Goal: Task Accomplishment & Management: Manage account settings

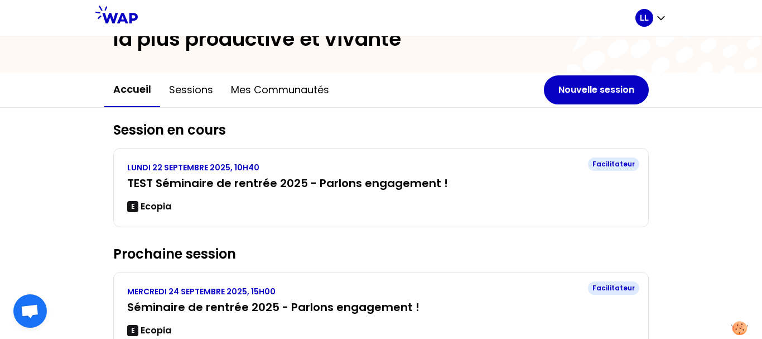
scroll to position [71, 0]
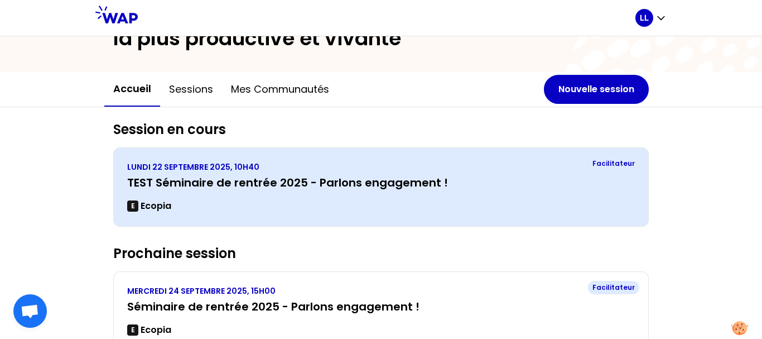
click at [289, 168] on p "LUNDI 22 SEPTEMBRE 2025, 10H40" at bounding box center [381, 166] width 508 height 11
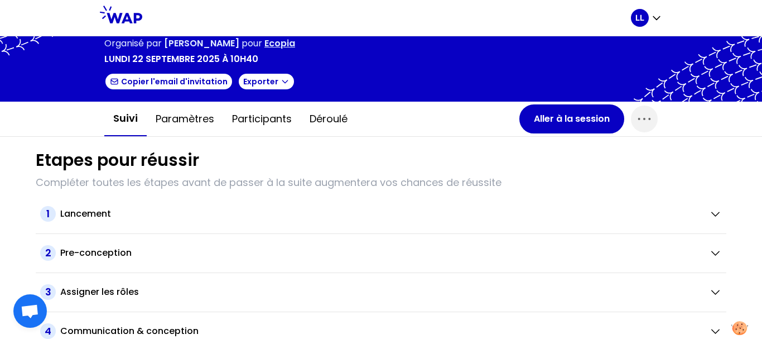
scroll to position [54, 0]
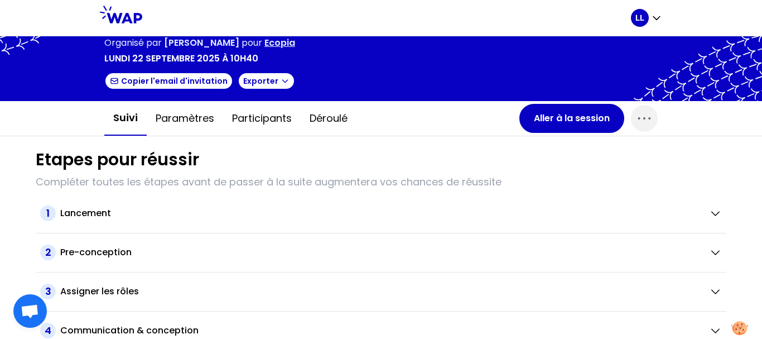
click at [90, 195] on div "1 Lancement" at bounding box center [381, 213] width 691 height 39
click at [90, 179] on p "Compléter toutes les étapes avant de passer à la suite augmentera vos chances d…" at bounding box center [381, 182] width 691 height 16
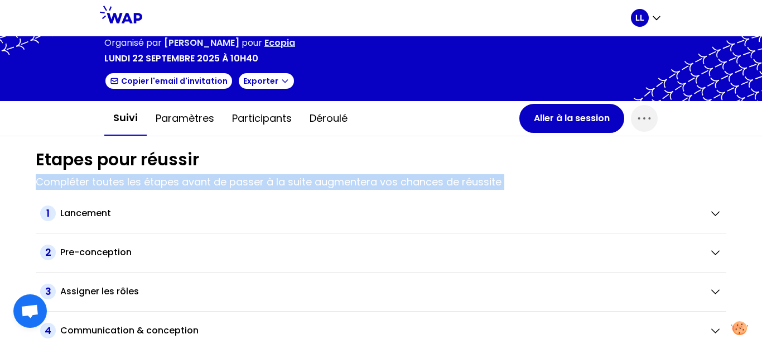
click at [90, 179] on p "Compléter toutes les étapes avant de passer à la suite augmentera vos chances d…" at bounding box center [381, 182] width 691 height 16
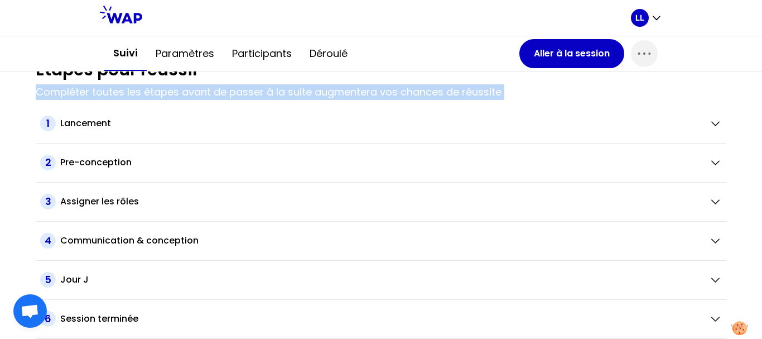
click at [446, 85] on p "Compléter toutes les étapes avant de passer à la suite augmentera vos chances d…" at bounding box center [381, 92] width 691 height 16
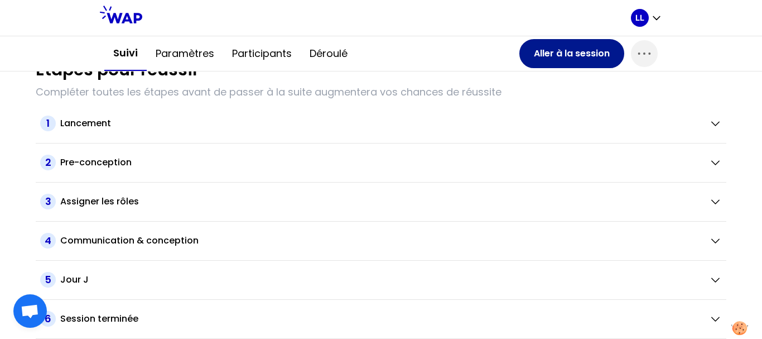
click at [546, 48] on button "Aller à la session" at bounding box center [571, 53] width 105 height 29
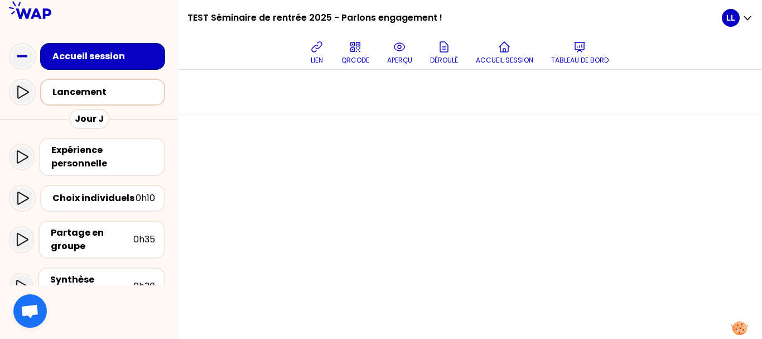
click at [75, 86] on div "Lancement" at bounding box center [105, 91] width 107 height 13
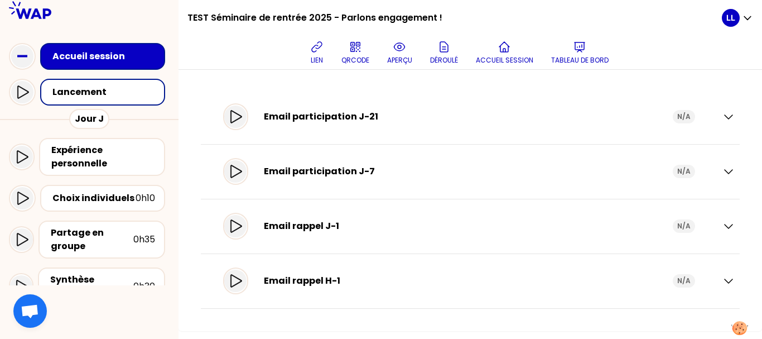
click at [91, 66] on div "Accueil session" at bounding box center [102, 56] width 125 height 27
click at [91, 65] on div "Accueil session" at bounding box center [102, 56] width 125 height 27
click at [13, 55] on icon at bounding box center [22, 56] width 22 height 22
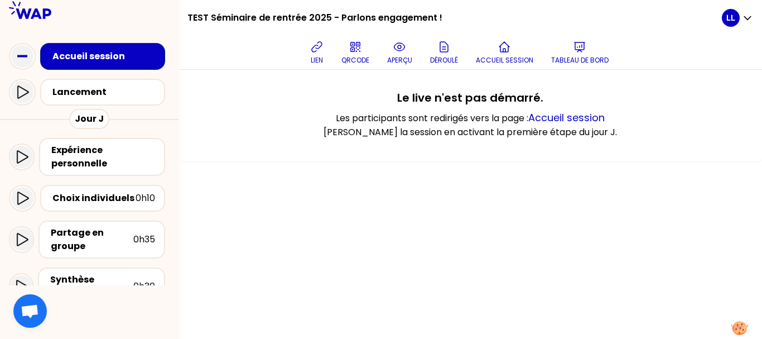
click at [89, 54] on div "Accueil session" at bounding box center [105, 56] width 107 height 13
click at [94, 84] on div "Lancement" at bounding box center [104, 92] width 109 height 16
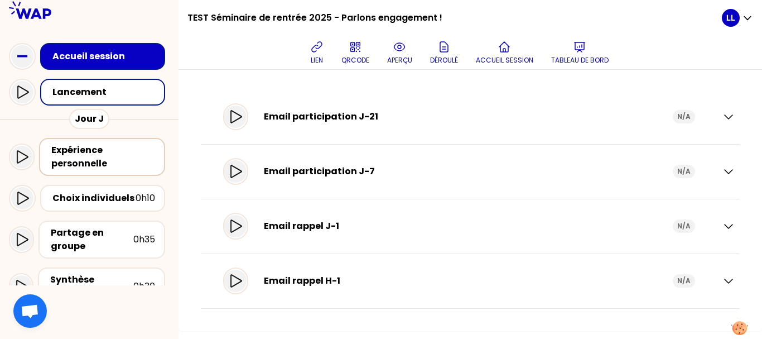
click at [133, 159] on div "Expérience personnelle" at bounding box center [103, 156] width 104 height 27
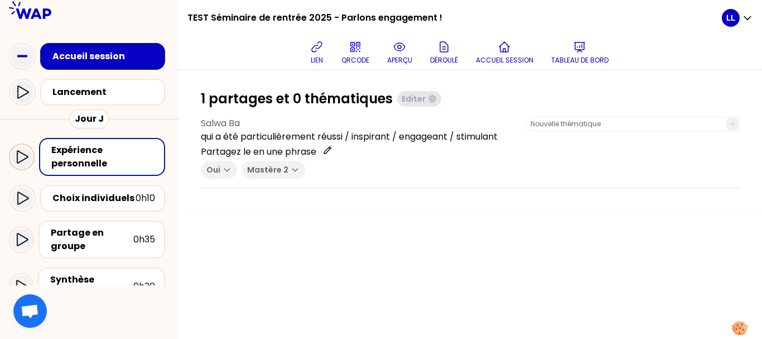
click at [21, 158] on icon at bounding box center [21, 156] width 13 height 13
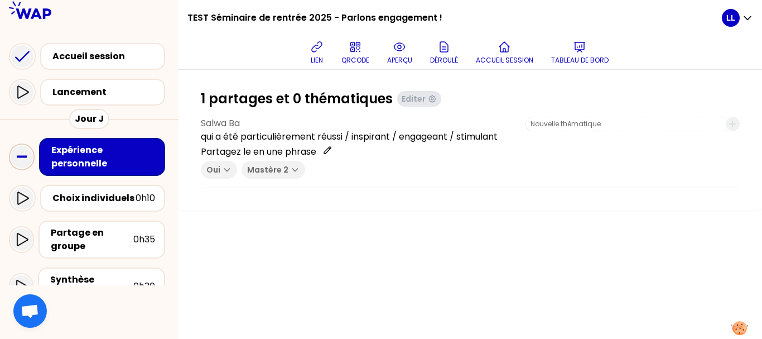
click at [88, 157] on div "Expérience personnelle" at bounding box center [103, 156] width 104 height 27
click at [12, 195] on div at bounding box center [22, 198] width 22 height 22
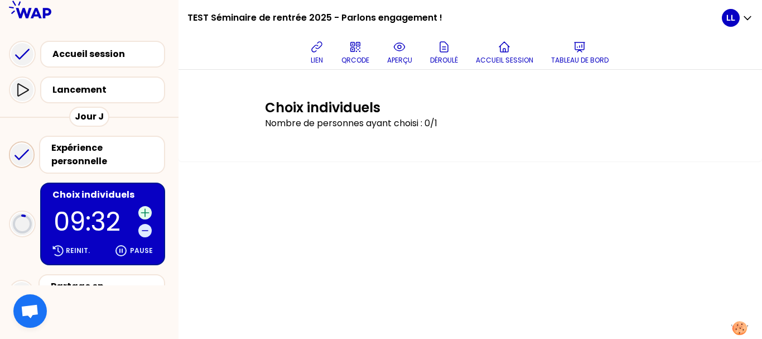
click at [147, 215] on icon at bounding box center [144, 212] width 11 height 11
click at [139, 210] on icon at bounding box center [144, 212] width 11 height 11
click at [140, 210] on icon at bounding box center [144, 212] width 11 height 11
click at [145, 210] on icon at bounding box center [144, 212] width 7 height 7
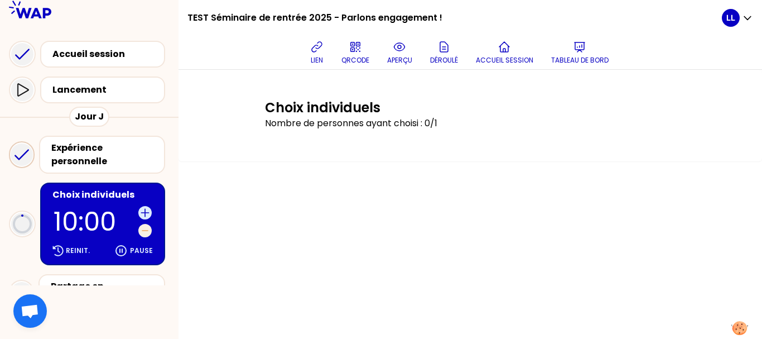
click at [143, 233] on icon at bounding box center [144, 230] width 11 height 11
click at [145, 227] on icon at bounding box center [144, 230] width 11 height 11
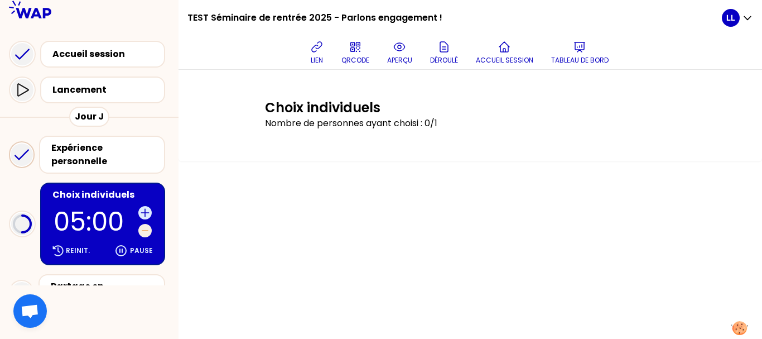
click at [145, 227] on icon at bounding box center [144, 230] width 11 height 11
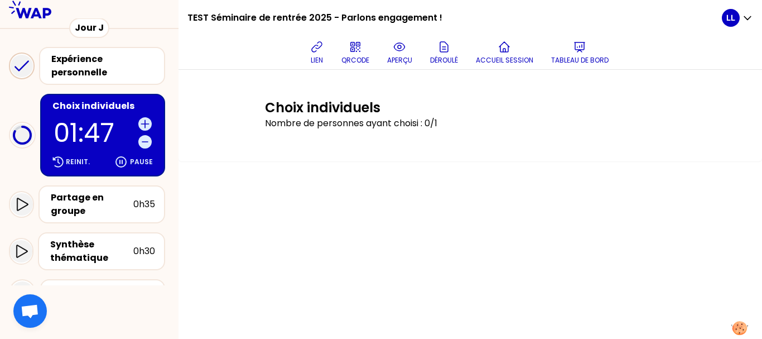
scroll to position [99, 0]
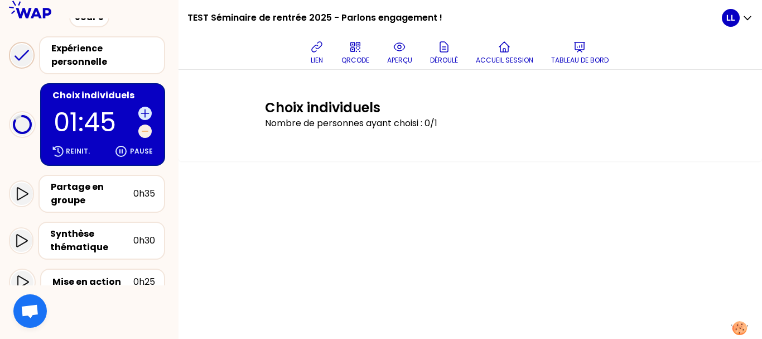
click at [145, 124] on button at bounding box center [144, 130] width 13 height 13
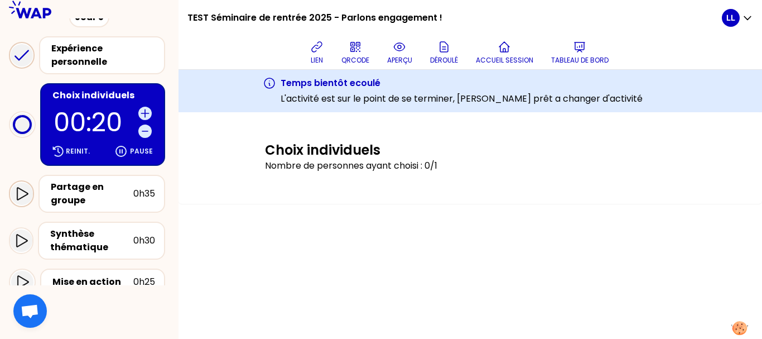
click at [20, 190] on icon at bounding box center [21, 193] width 13 height 13
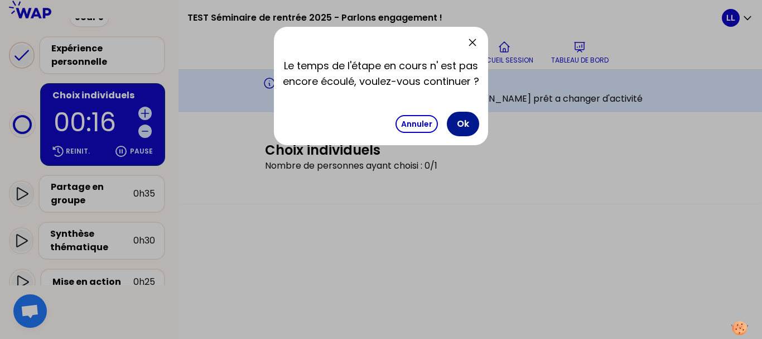
click at [464, 122] on button "Ok" at bounding box center [463, 124] width 32 height 25
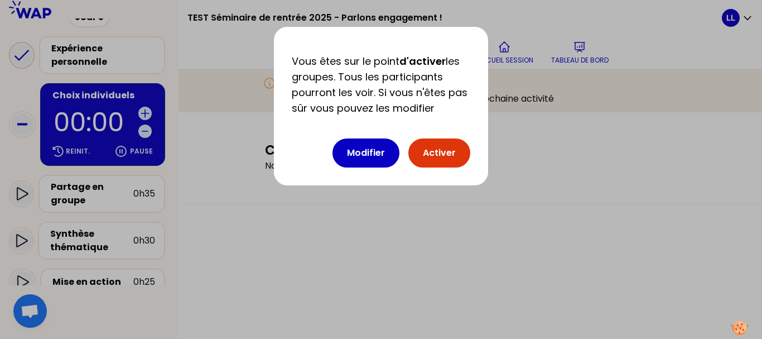
click at [454, 147] on button "Activer" at bounding box center [439, 152] width 62 height 29
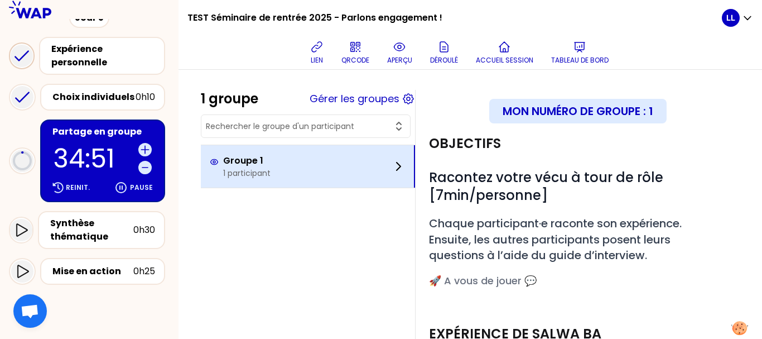
click at [330, 169] on div "Groupe 1 1 participant" at bounding box center [308, 166] width 214 height 42
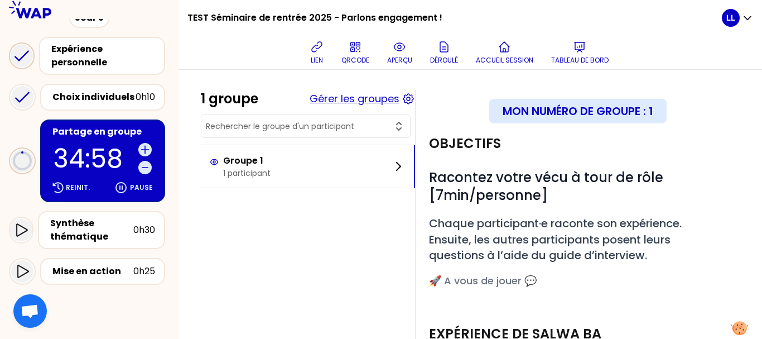
click at [363, 93] on button "Gérer les groupes" at bounding box center [355, 99] width 90 height 16
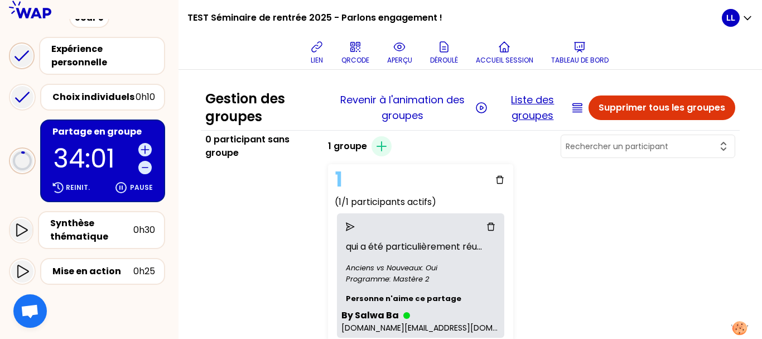
click at [535, 121] on button "Liste des groupes" at bounding box center [532, 107] width 71 height 31
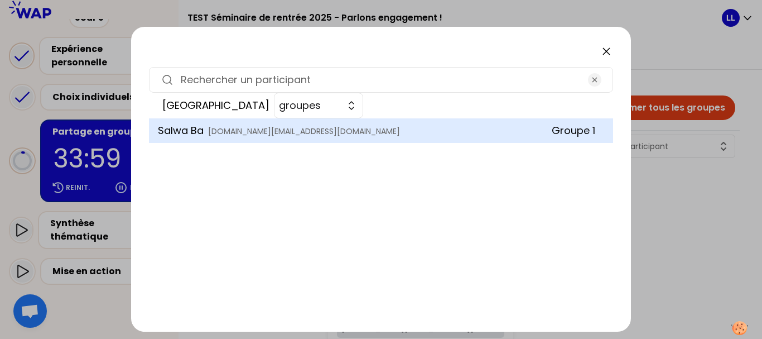
click at [271, 92] on div at bounding box center [381, 80] width 464 height 26
drag, startPoint x: 230, startPoint y: 118, endPoint x: 245, endPoint y: 197, distance: 81.2
click at [245, 197] on div "Salwa Ba [DOMAIN_NAME][EMAIL_ADDRESS][DOMAIN_NAME] Groupe 1" at bounding box center [381, 215] width 464 height 195
click at [544, 118] on div "Salwa Ba [DOMAIN_NAME][EMAIL_ADDRESS][DOMAIN_NAME] Groupe 1" at bounding box center [381, 130] width 464 height 25
click at [602, 51] on icon at bounding box center [606, 51] width 13 height 13
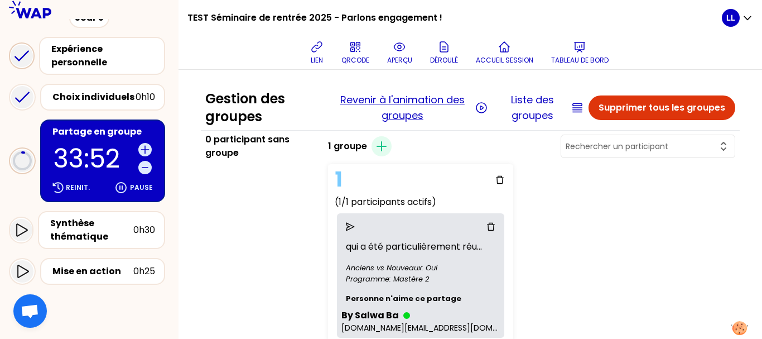
click at [421, 102] on button "Revenir à l'animation des groupes" at bounding box center [402, 107] width 140 height 31
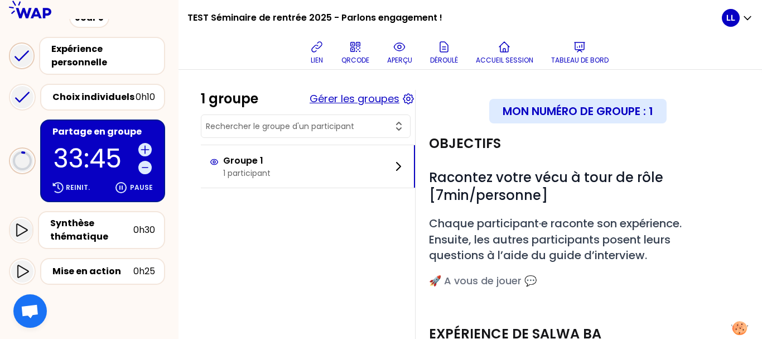
click at [348, 97] on button "Gérer les groupes" at bounding box center [355, 99] width 90 height 16
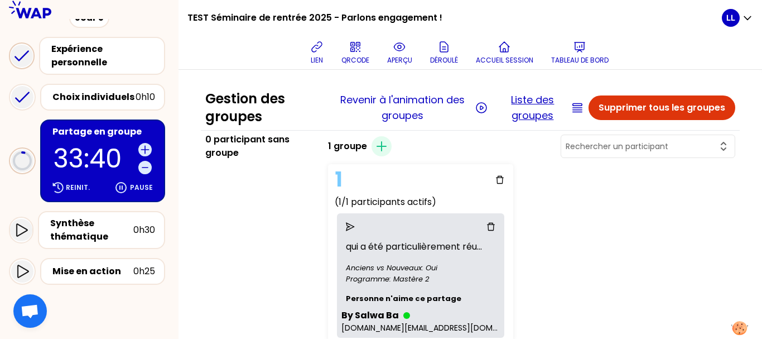
click at [529, 108] on button "Liste des groupes" at bounding box center [532, 107] width 71 height 31
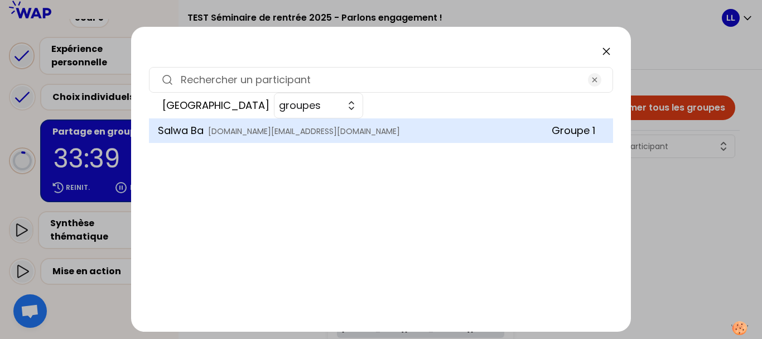
click at [605, 53] on icon at bounding box center [606, 51] width 7 height 7
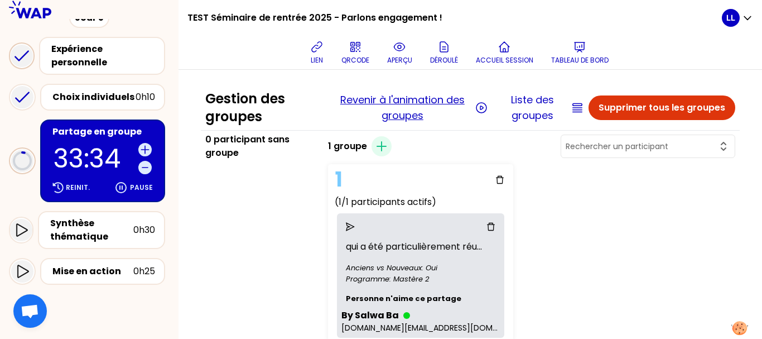
click at [392, 107] on button "Revenir à l'animation des groupes" at bounding box center [402, 107] width 140 height 31
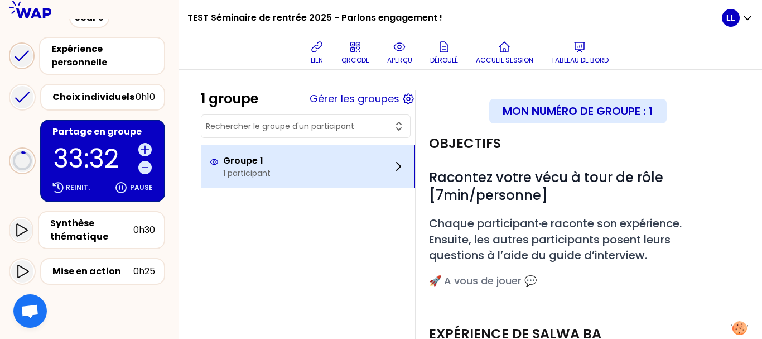
click at [332, 176] on div "Groupe 1 1 participant" at bounding box center [308, 166] width 214 height 42
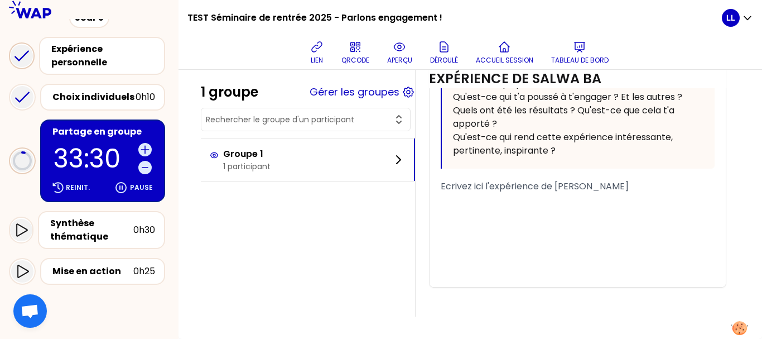
scroll to position [518, 0]
click at [474, 204] on div "﻿" at bounding box center [578, 199] width 274 height 13
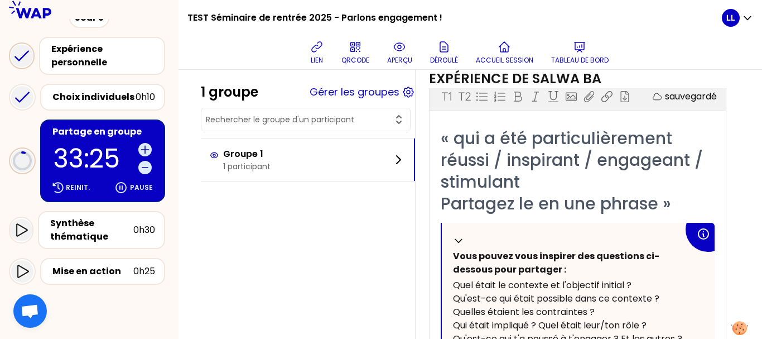
scroll to position [295, 0]
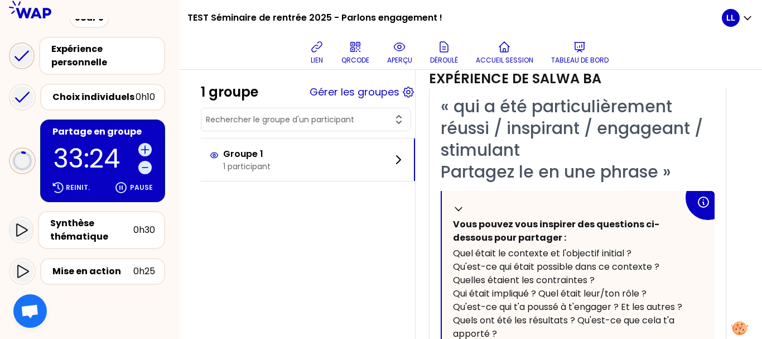
click at [565, 157] on div "« qui a été particulièrement réussi / inspirant / engageant / stimulant Partage…" at bounding box center [578, 138] width 274 height 87
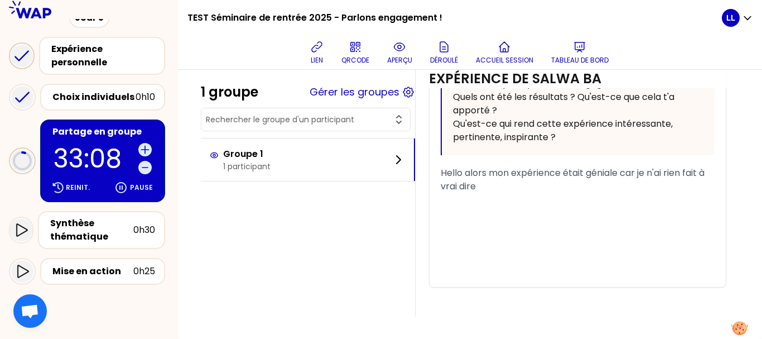
scroll to position [531, 0]
click at [589, 210] on div "﻿" at bounding box center [578, 212] width 274 height 13
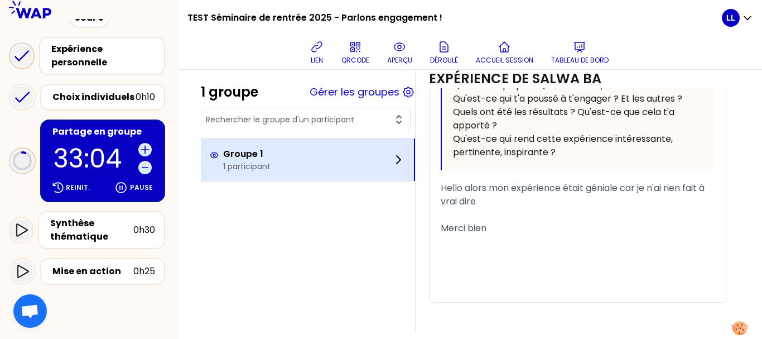
scroll to position [475, 0]
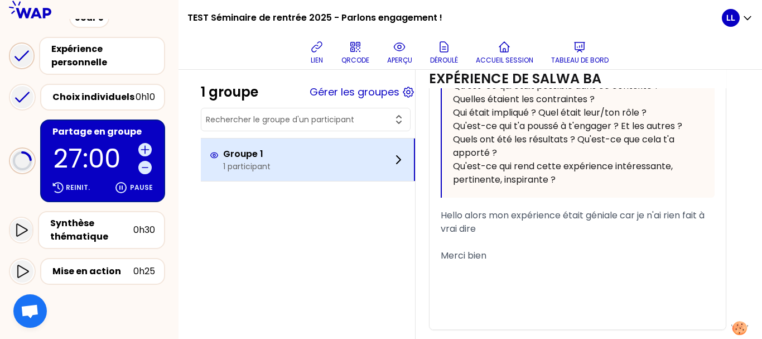
click at [374, 161] on div "Groupe 1 1 participant" at bounding box center [308, 159] width 214 height 42
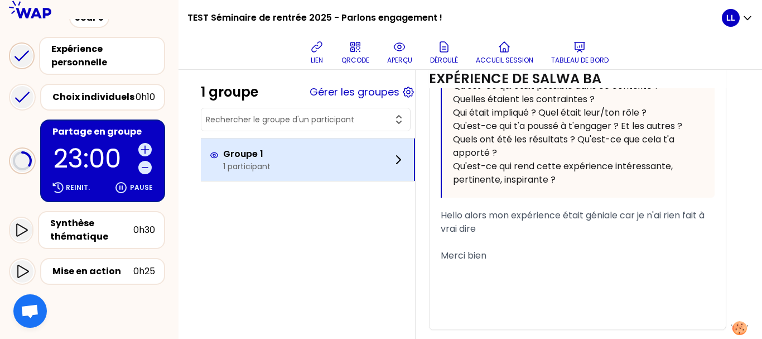
click at [345, 161] on div "Groupe 1 1 participant" at bounding box center [308, 159] width 214 height 42
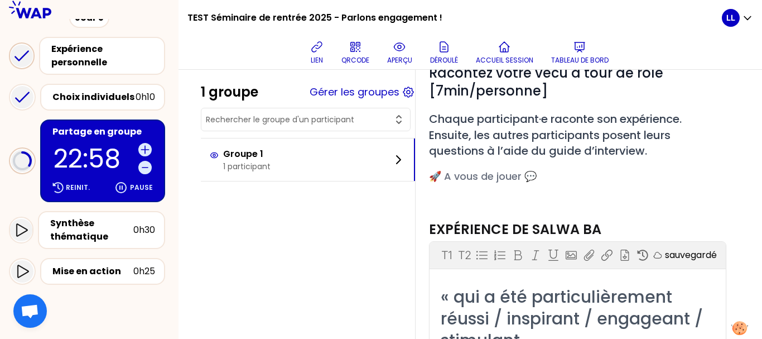
scroll to position [85, 0]
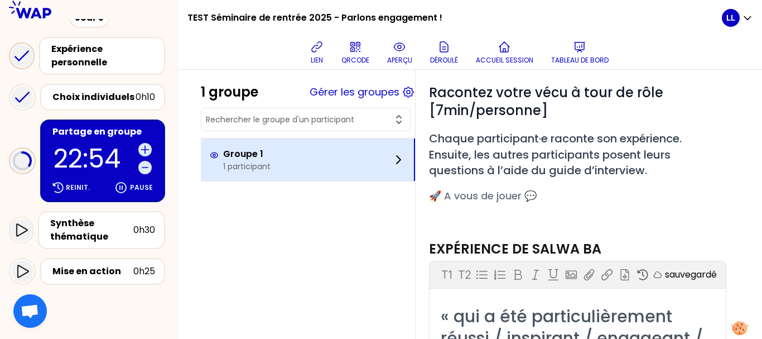
click at [246, 160] on p "Groupe 1" at bounding box center [246, 153] width 47 height 13
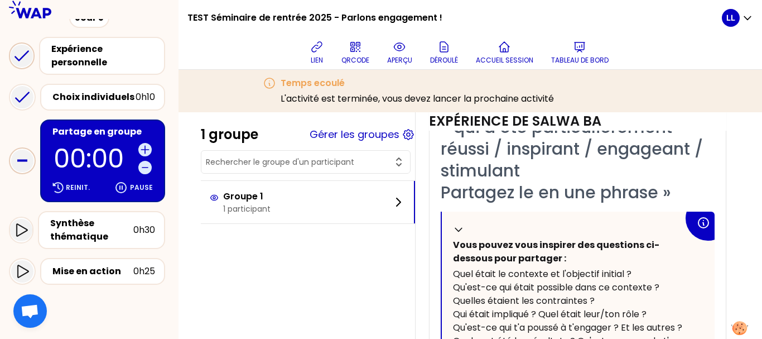
scroll to position [335, 0]
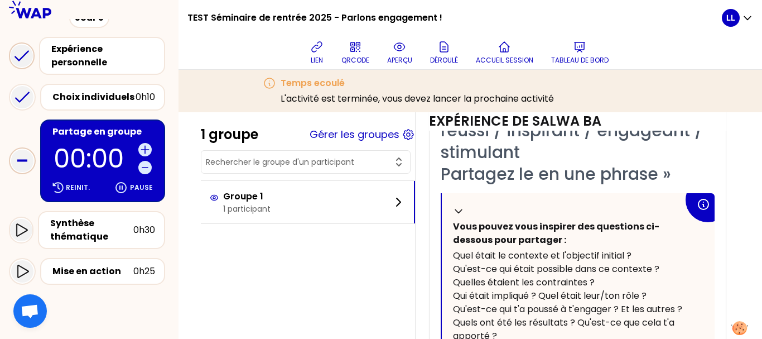
click at [538, 243] on span "Vous pouvez vous inspirer des questions ci-dessous pour partager :" at bounding box center [556, 233] width 206 height 26
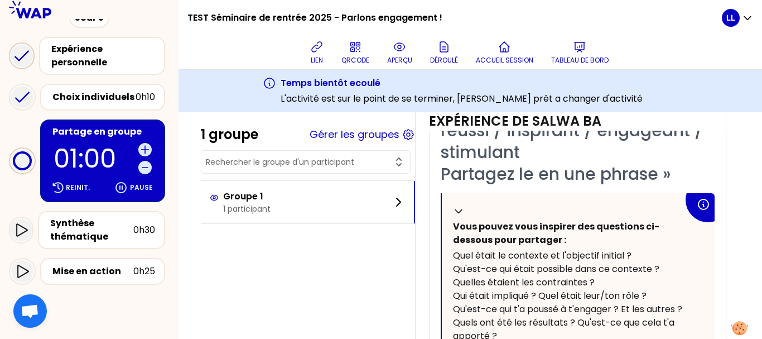
scroll to position [561, 0]
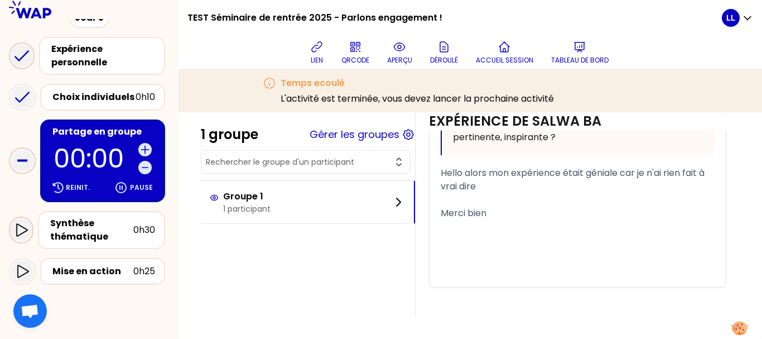
click at [20, 230] on icon at bounding box center [21, 229] width 13 height 13
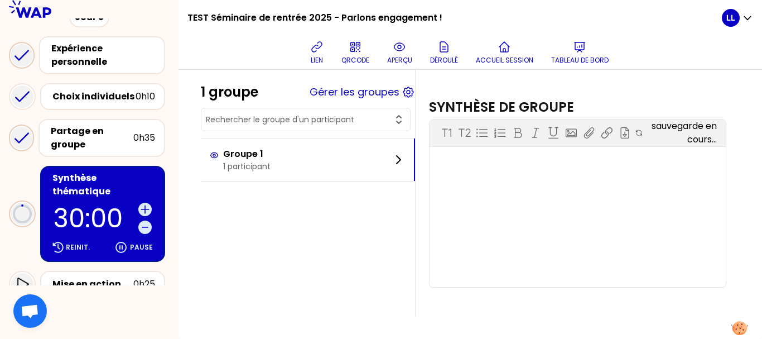
scroll to position [561, 0]
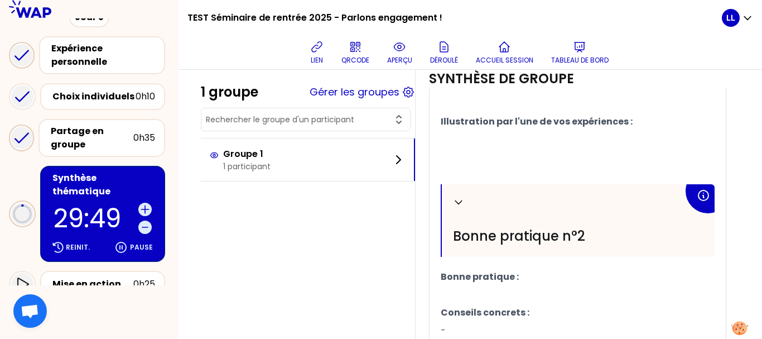
click at [244, 196] on div "1 groupe Gérer les groupes Groupe 1 1 participant Mon numéro de groupe : 1 Obje…" at bounding box center [470, 29] width 539 height 1001
click at [326, 229] on div "1 groupe Gérer les groupes Groupe 1 1 participant Mon numéro de groupe : 1 Obje…" at bounding box center [470, 29] width 539 height 1001
click at [370, 95] on button "Gérer les groupes" at bounding box center [355, 92] width 90 height 16
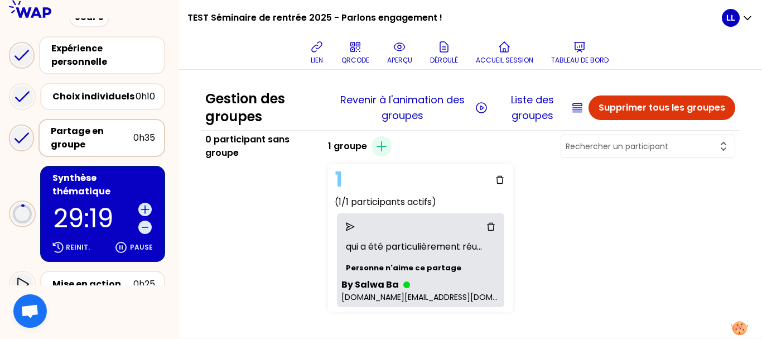
click at [98, 136] on div "Partage en groupe" at bounding box center [92, 137] width 83 height 27
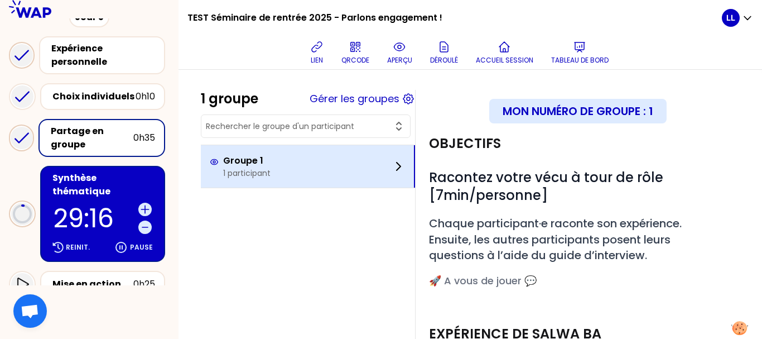
click at [282, 164] on div "Groupe 1 1 participant" at bounding box center [308, 166] width 214 height 42
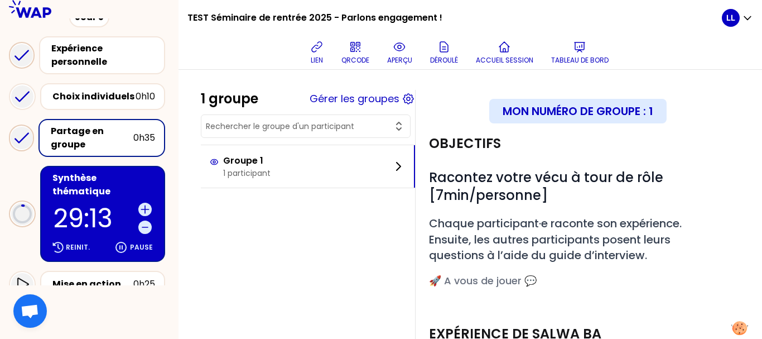
click at [86, 173] on div "Synthèse thématique" at bounding box center [103, 184] width 103 height 27
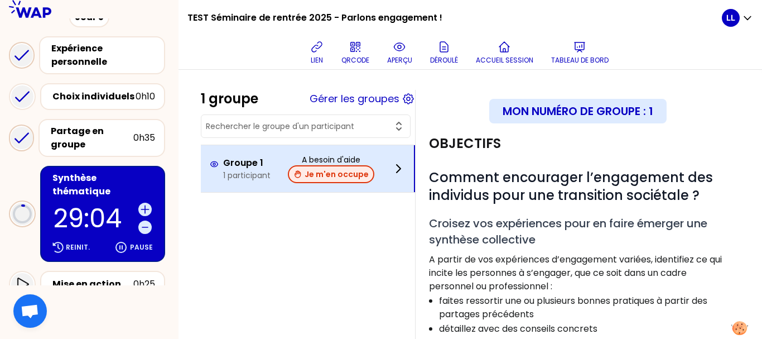
click at [320, 172] on button "Je m'en occupe" at bounding box center [331, 174] width 86 height 18
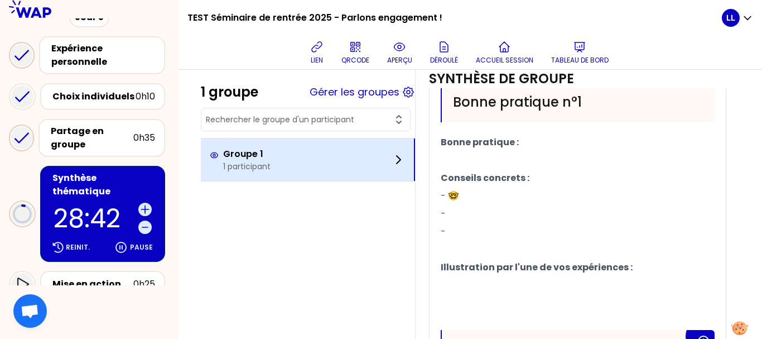
scroll to position [402, 0]
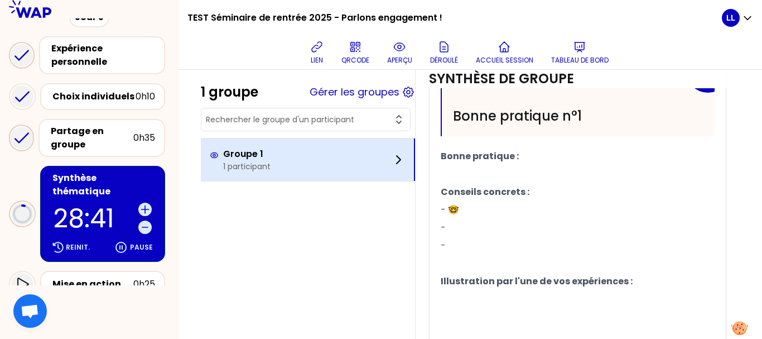
click at [518, 236] on p "-" at bounding box center [578, 228] width 274 height 18
click at [475, 219] on p "- 🤓" at bounding box center [578, 210] width 274 height 18
click at [459, 216] on span "- 🤓" at bounding box center [450, 209] width 18 height 13
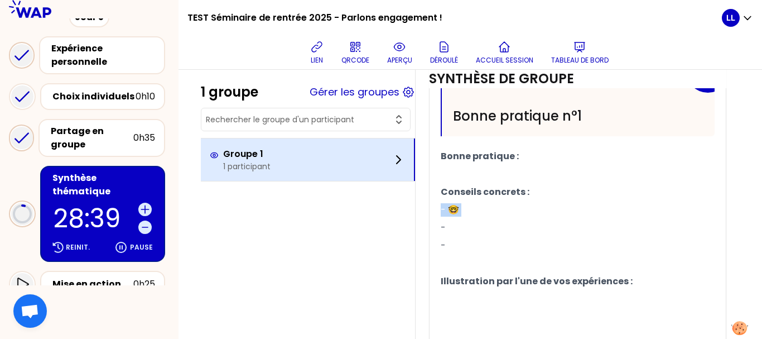
click at [459, 216] on span "- 🤓" at bounding box center [450, 209] width 18 height 13
click at [502, 254] on p "-" at bounding box center [578, 246] width 274 height 18
click at [499, 237] on p "-" at bounding box center [578, 228] width 274 height 18
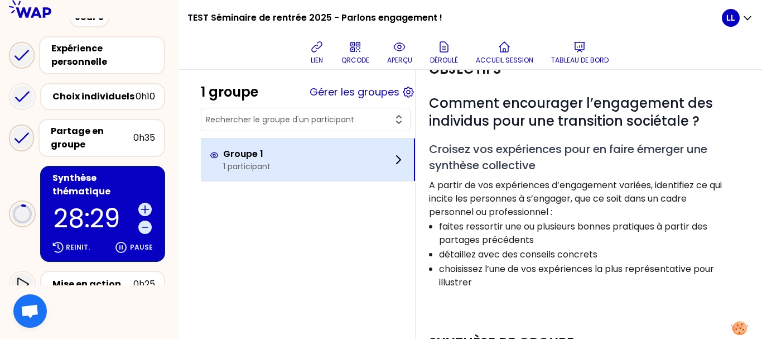
scroll to position [67, 0]
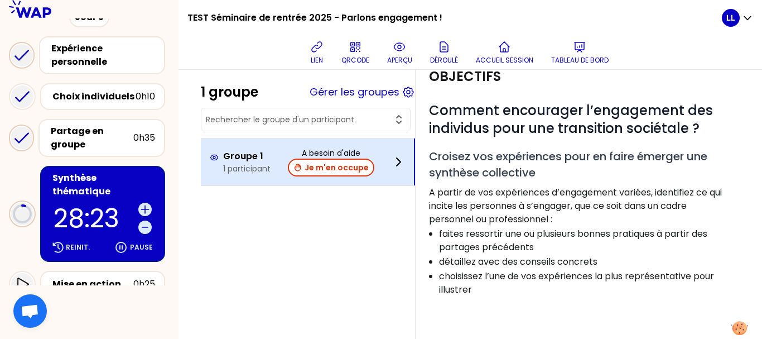
click at [226, 152] on div "Groupe 1 1 participant" at bounding box center [240, 162] width 61 height 25
click at [249, 174] on div "Groupe 1 1 participant A besoin d'aide Je m'en occupe" at bounding box center [308, 161] width 214 height 47
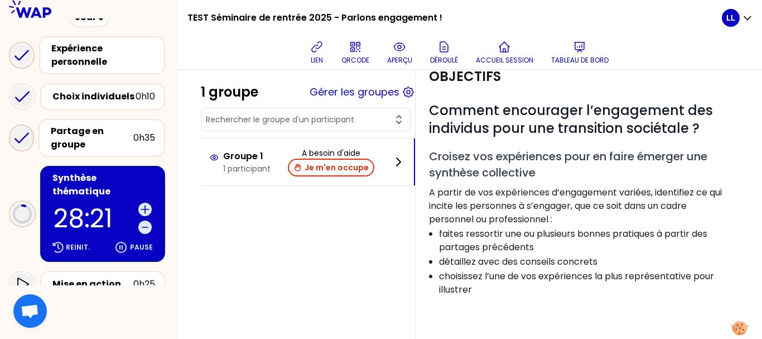
click at [582, 85] on div "Objectifs" at bounding box center [577, 76] width 297 height 18
click at [530, 119] on span "Comment encourager l’engagement des individus pour une transition sociétale ?" at bounding box center [572, 119] width 287 height 36
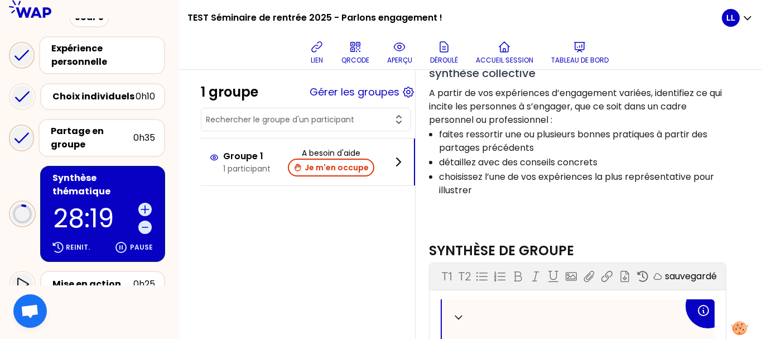
scroll to position [290, 0]
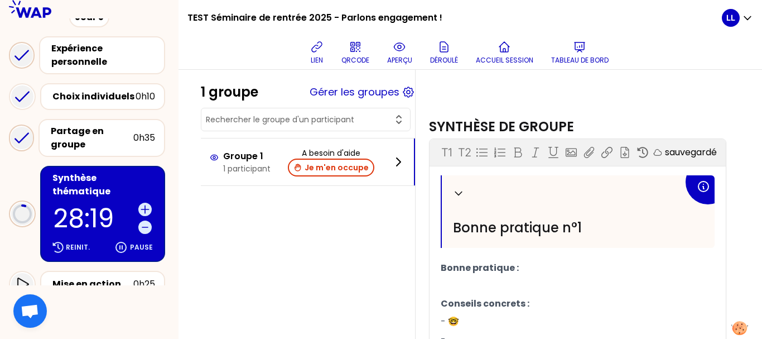
click at [487, 226] on div "Replier Bonne pratique n°1" at bounding box center [578, 211] width 273 height 73
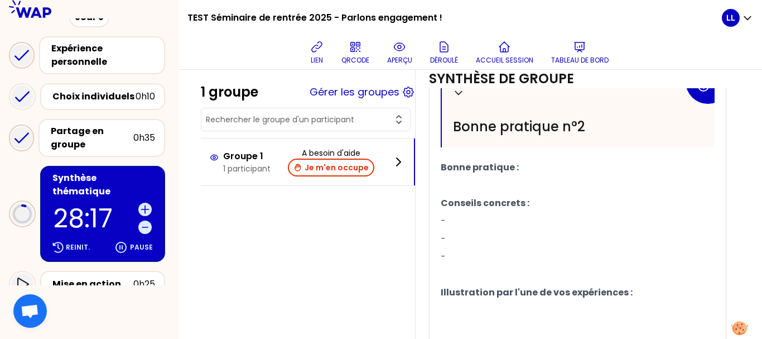
scroll to position [681, 0]
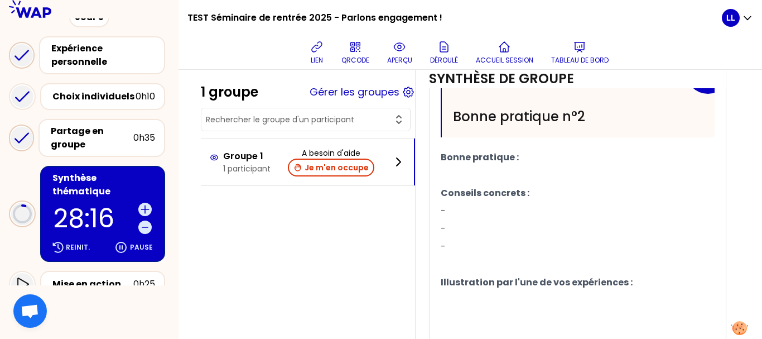
click at [494, 238] on p "-" at bounding box center [578, 229] width 274 height 18
click at [494, 220] on p "-" at bounding box center [578, 211] width 274 height 18
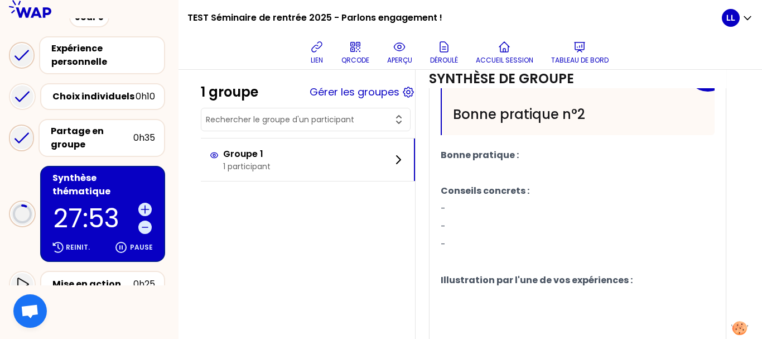
scroll to position [781, 0]
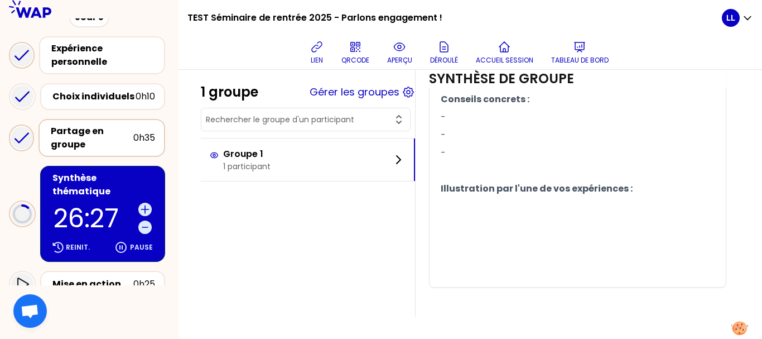
click at [93, 142] on div "Partage en groupe" at bounding box center [92, 137] width 83 height 27
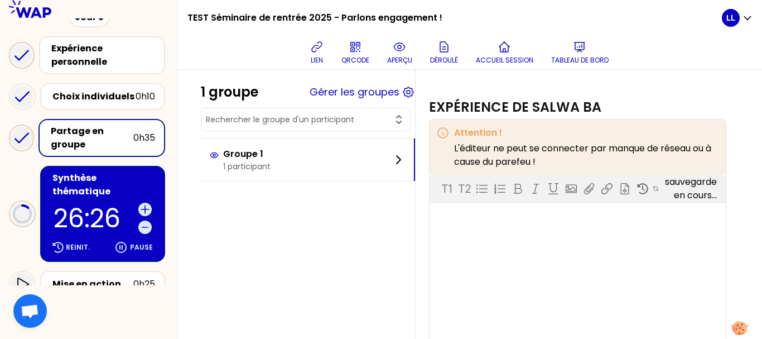
scroll to position [558, 0]
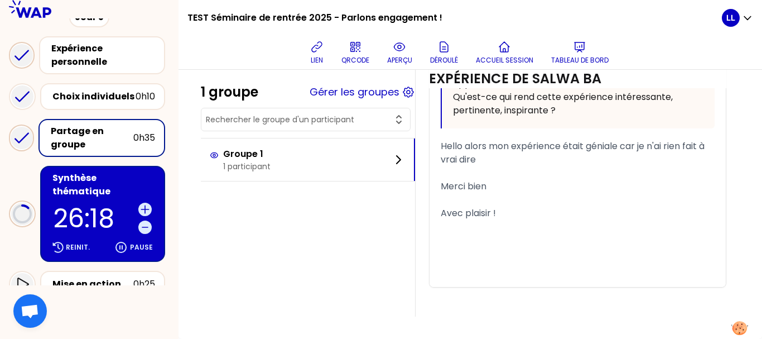
click at [112, 185] on div "Synthèse thématique" at bounding box center [103, 184] width 103 height 27
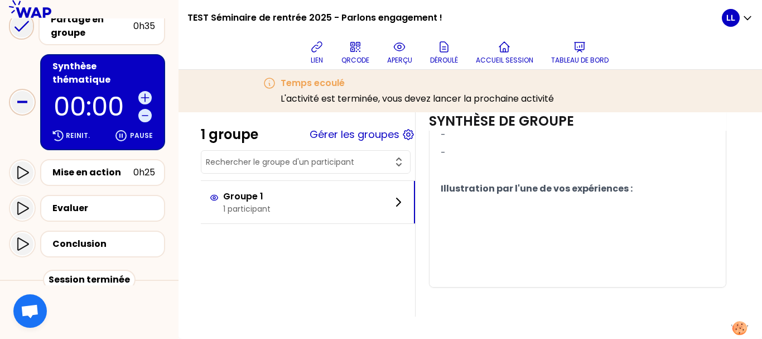
scroll to position [835, 0]
click at [115, 166] on div "Mise en action" at bounding box center [92, 172] width 81 height 13
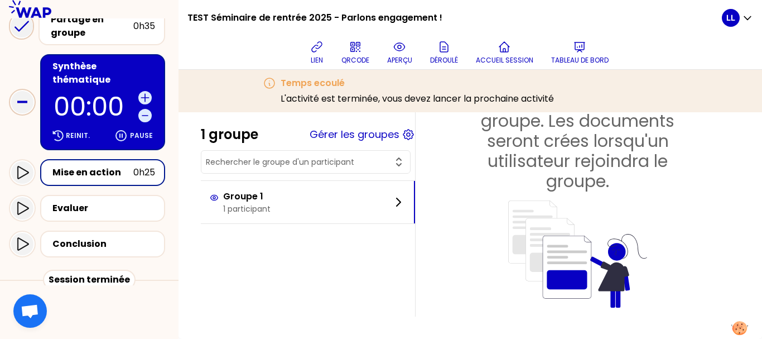
click at [94, 166] on div "Mise en action" at bounding box center [92, 172] width 81 height 13
click at [60, 166] on div "Mise en action" at bounding box center [92, 172] width 81 height 13
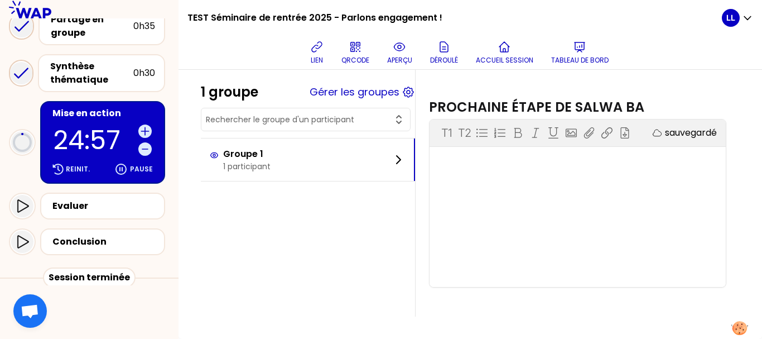
scroll to position [322, 0]
click at [392, 90] on button "Gérer les groupes" at bounding box center [355, 92] width 90 height 16
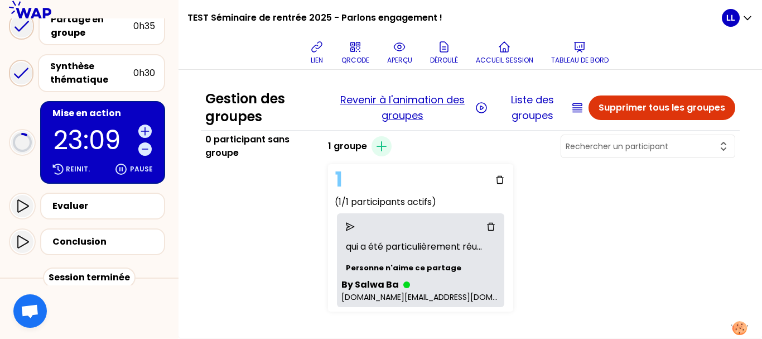
click at [393, 107] on button "Revenir à l'animation des groupes" at bounding box center [402, 107] width 140 height 31
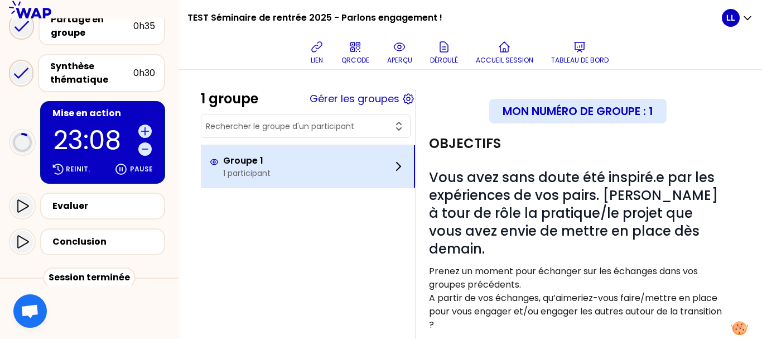
click at [345, 160] on div "Groupe 1 1 participant" at bounding box center [308, 166] width 214 height 42
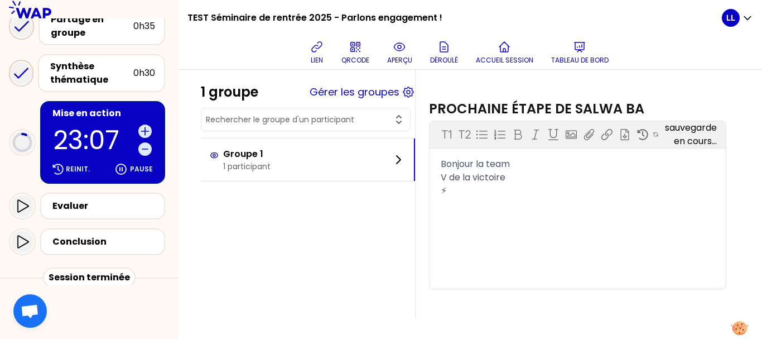
scroll to position [322, 0]
click at [459, 208] on div "T1 T2 Exporter sauvegardé Bonjour la team V de la victoire ⚡" at bounding box center [578, 202] width 296 height 167
click at [462, 188] on div "⚡" at bounding box center [578, 188] width 274 height 13
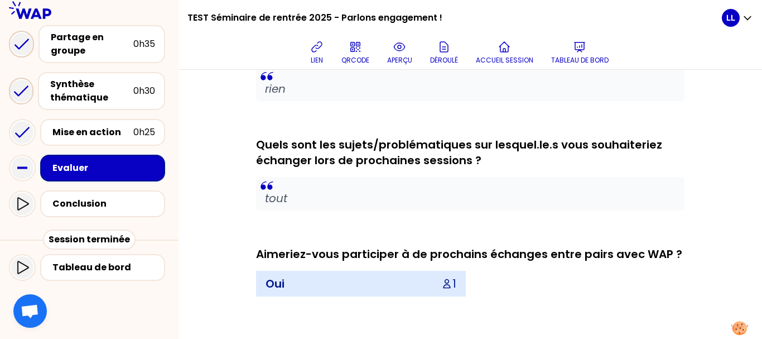
scroll to position [288, 0]
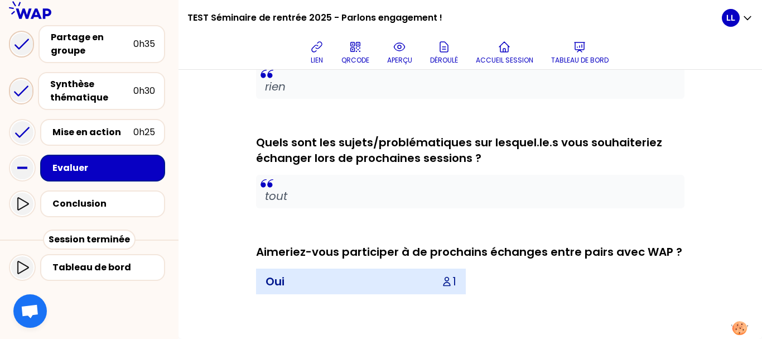
click at [452, 282] on icon at bounding box center [446, 281] width 11 height 11
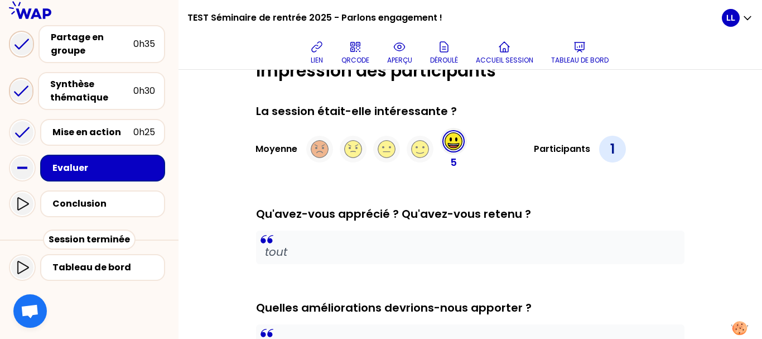
scroll to position [0, 0]
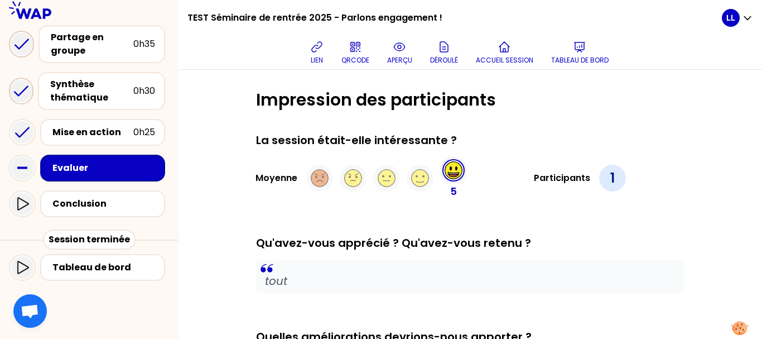
click at [609, 179] on div "1" at bounding box center [612, 178] width 27 height 27
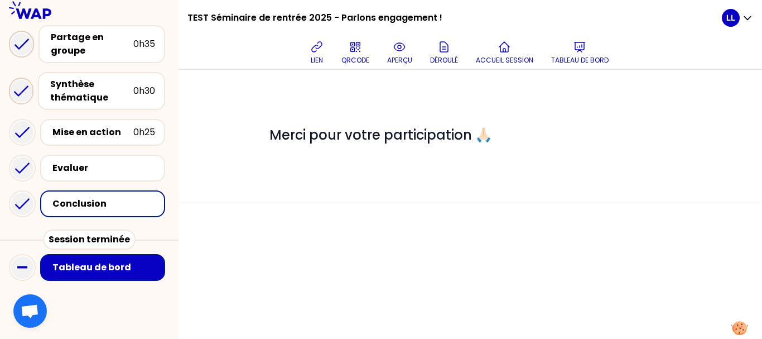
click at [59, 261] on div "Tableau de bord" at bounding box center [105, 267] width 107 height 13
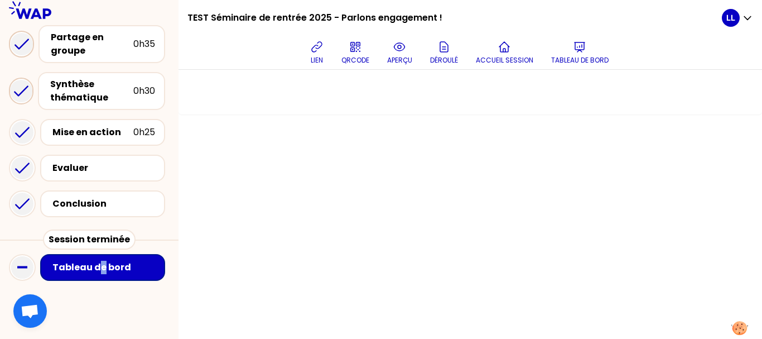
click at [101, 277] on div "Tableau de bord" at bounding box center [102, 267] width 125 height 27
click at [105, 268] on div "Tableau de bord" at bounding box center [105, 267] width 107 height 13
click at [581, 44] on icon at bounding box center [579, 46] width 13 height 13
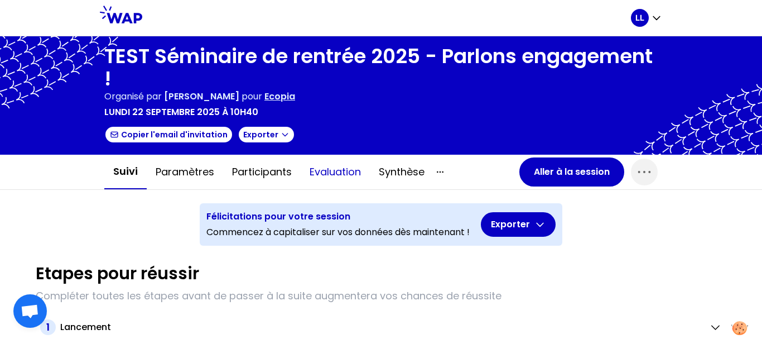
click at [307, 179] on button "Evaluation" at bounding box center [335, 171] width 69 height 33
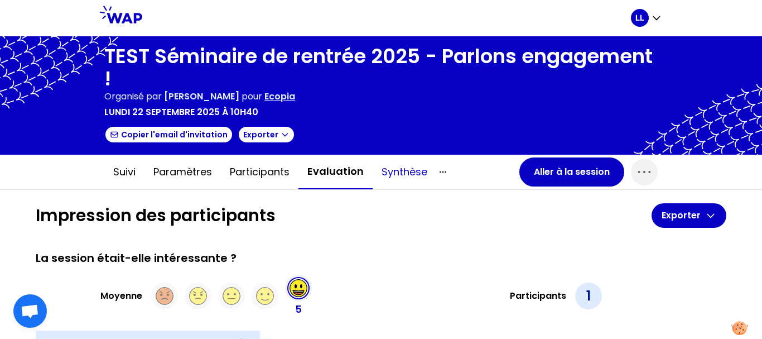
click at [392, 172] on button "Synthèse" at bounding box center [405, 171] width 64 height 33
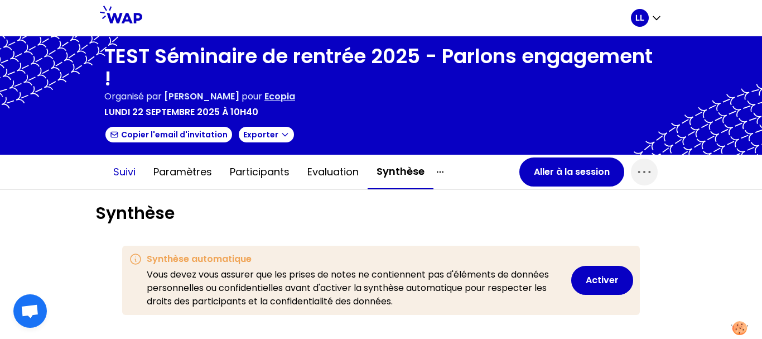
click at [124, 158] on button "Suivi" at bounding box center [124, 171] width 40 height 33
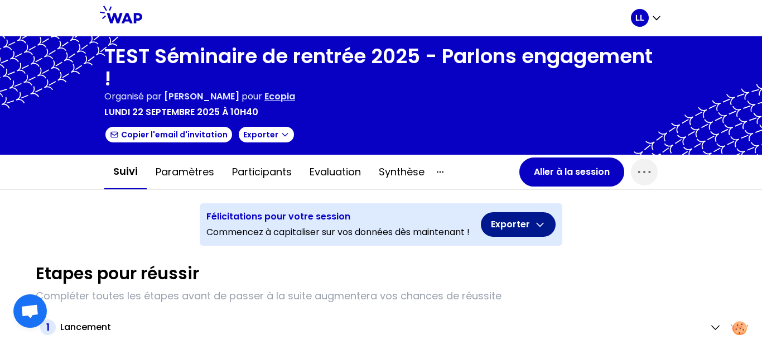
click at [544, 222] on button "Exporter" at bounding box center [518, 224] width 75 height 25
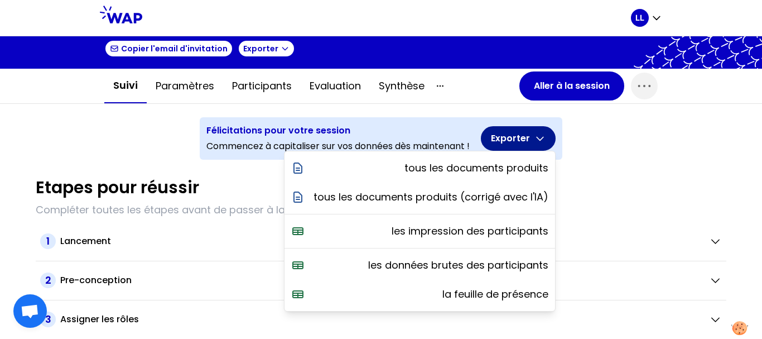
scroll to position [112, 0]
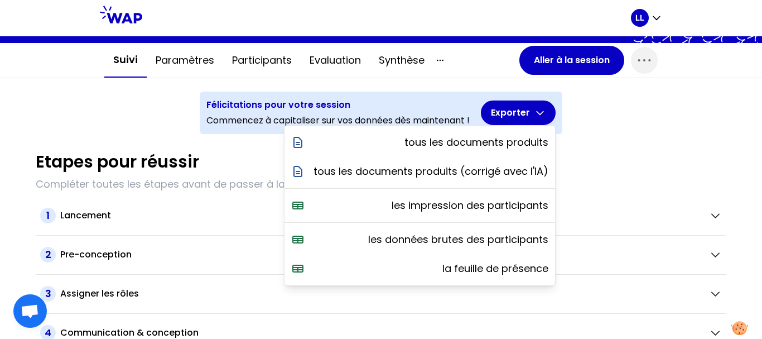
click at [113, 129] on div "TEST Séminaire de rentrée 2025 - Parlons engagement ! Organisé par [PERSON_NAME…" at bounding box center [381, 187] width 762 height 302
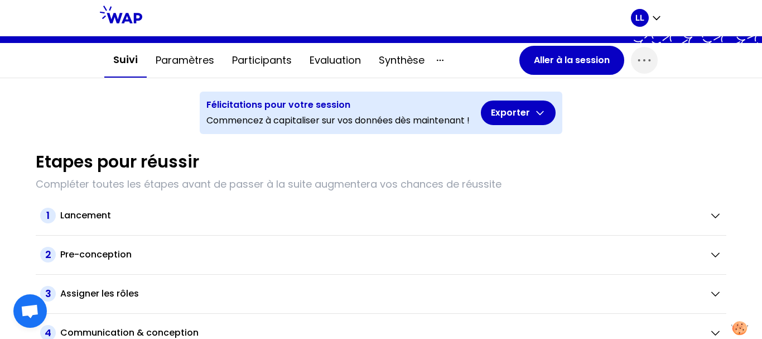
drag, startPoint x: 385, startPoint y: 52, endPoint x: 331, endPoint y: 52, distance: 54.1
click at [385, 52] on button "Synthèse" at bounding box center [402, 60] width 64 height 33
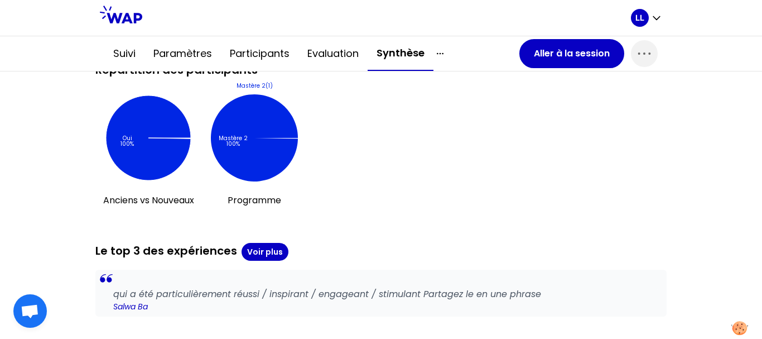
scroll to position [909, 0]
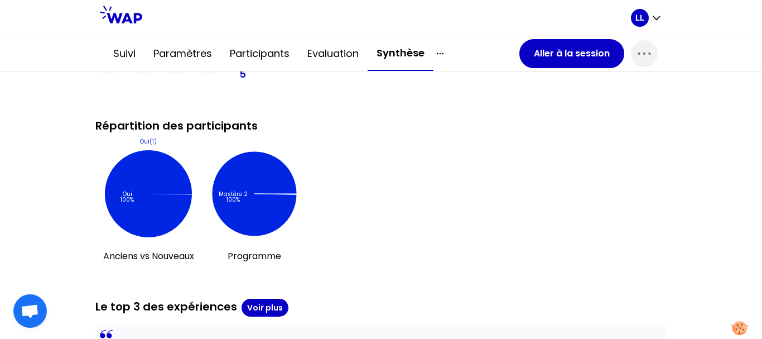
click at [130, 199] on icon at bounding box center [148, 193] width 87 height 87
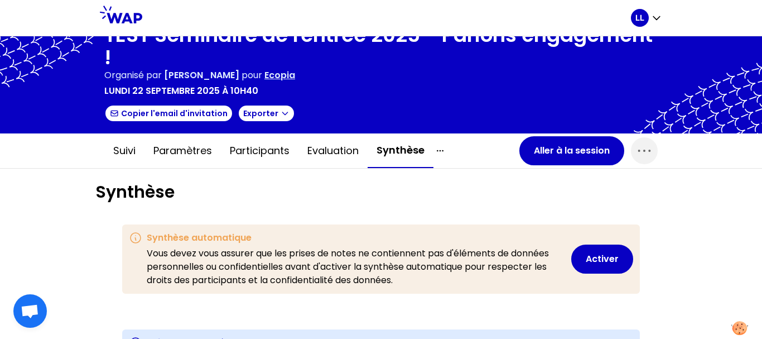
scroll to position [0, 0]
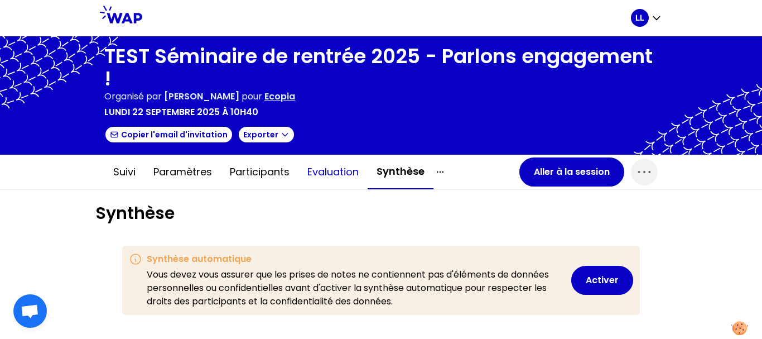
click at [313, 173] on button "Evaluation" at bounding box center [332, 171] width 69 height 33
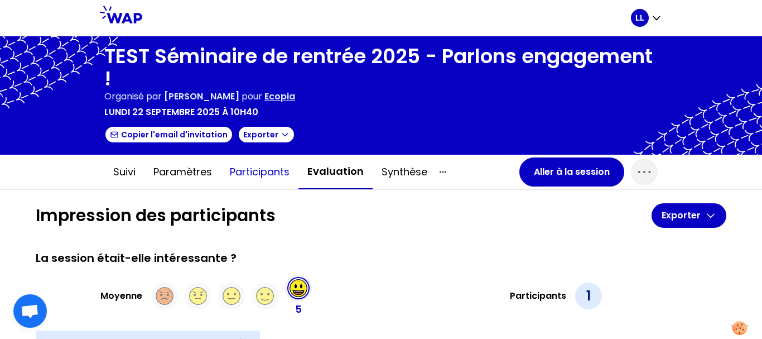
click at [268, 179] on button "Participants" at bounding box center [260, 171] width 78 height 33
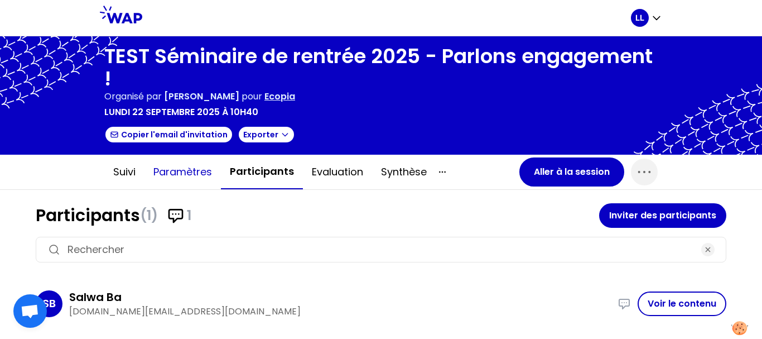
click at [193, 177] on button "Paramètres" at bounding box center [182, 171] width 76 height 33
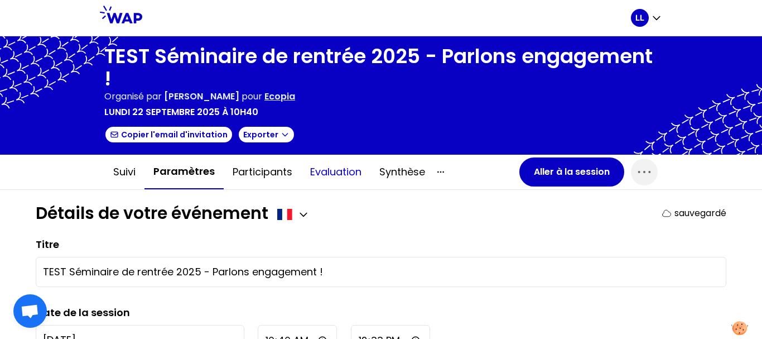
click at [310, 181] on button "Evaluation" at bounding box center [335, 171] width 69 height 33
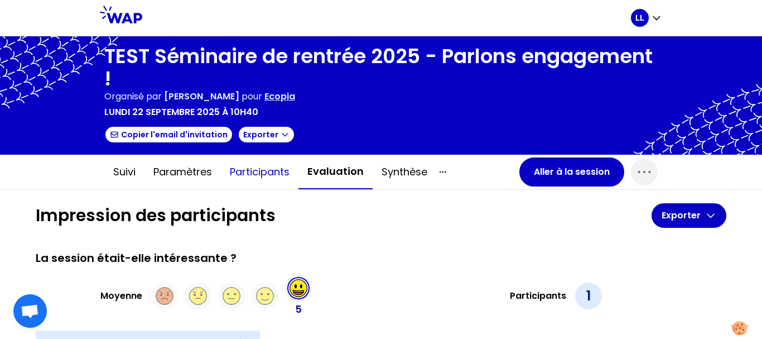
click at [283, 179] on button "Participants" at bounding box center [260, 171] width 78 height 33
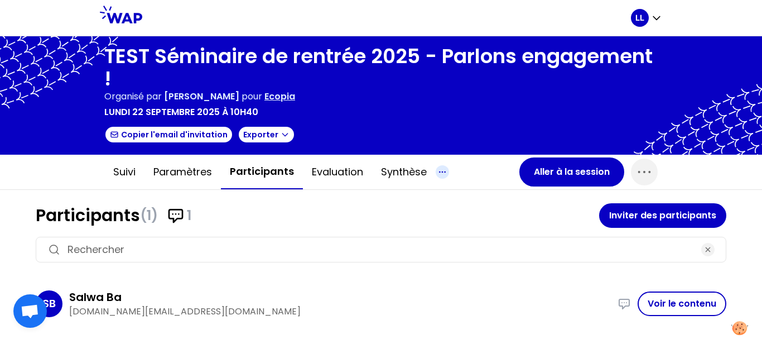
click at [436, 171] on icon "button" at bounding box center [442, 171] width 13 height 13
click at [133, 172] on button "Suivi" at bounding box center [124, 171] width 40 height 33
